Goal: Task Accomplishment & Management: Use online tool/utility

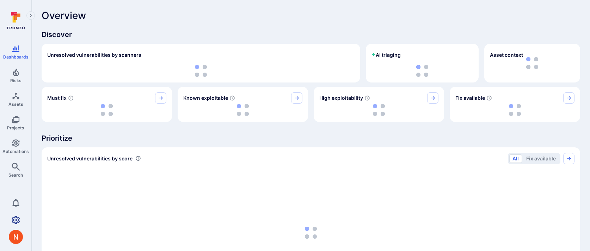
click at [8, 220] on link "Settings" at bounding box center [15, 220] width 31 height 14
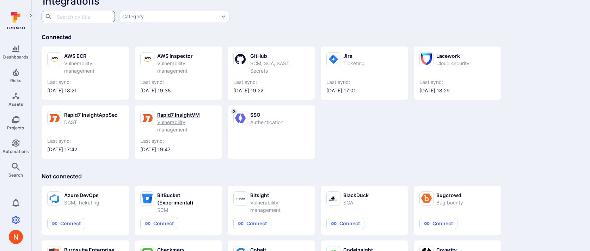
scroll to position [33, 0]
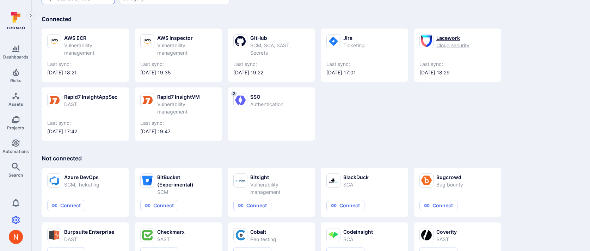
click at [434, 44] on div "Lacework Cloud security" at bounding box center [457, 41] width 76 height 15
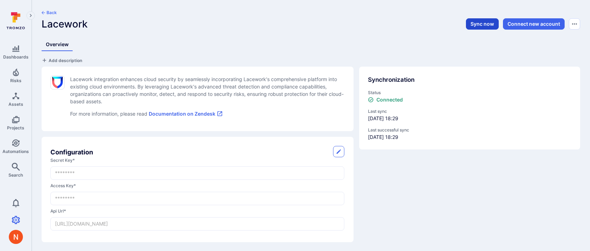
click at [469, 24] on button "Sync now" at bounding box center [482, 23] width 33 height 11
